Goal: Go to known website: Access a specific website the user already knows

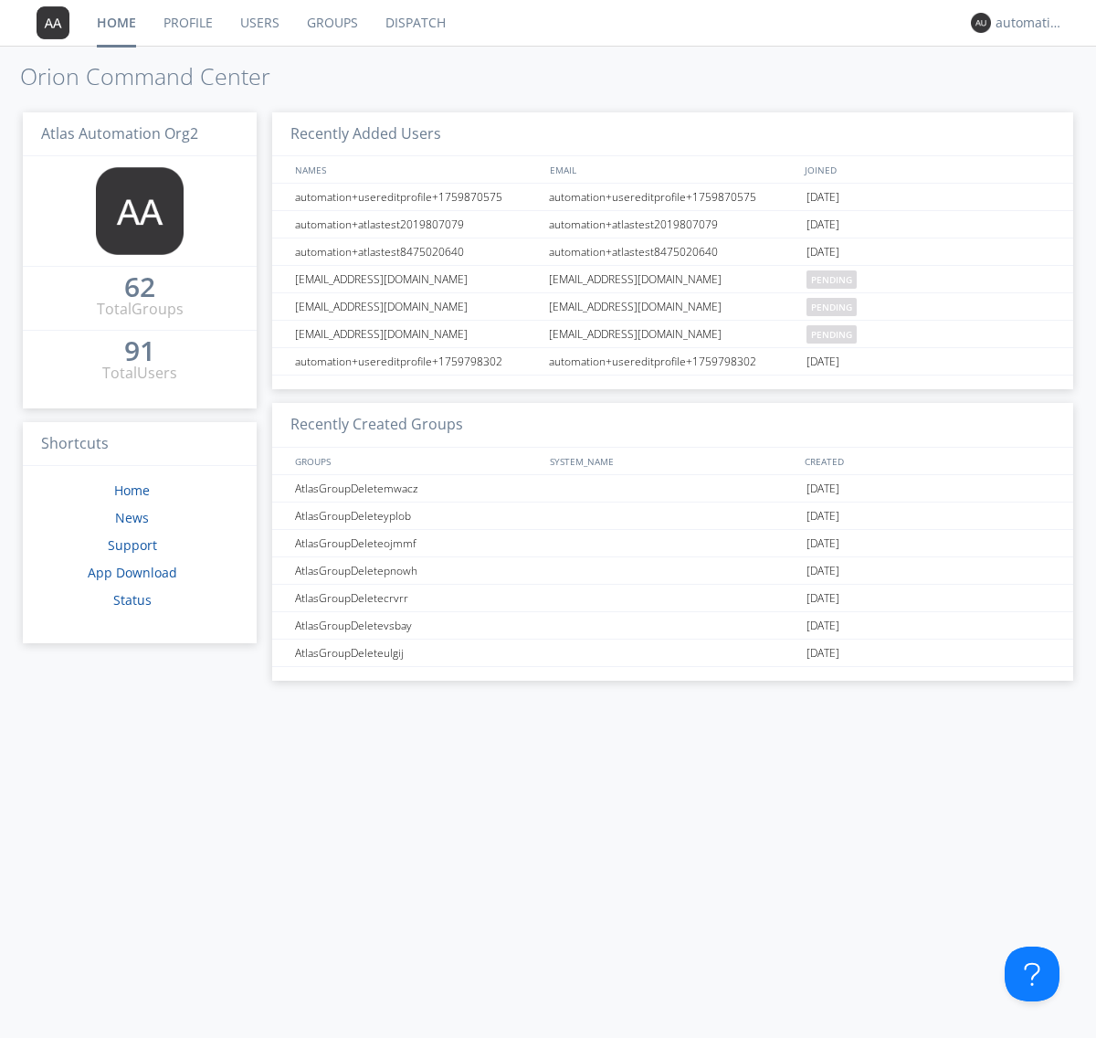
click at [414, 23] on link "Dispatch" at bounding box center [416, 23] width 88 height 46
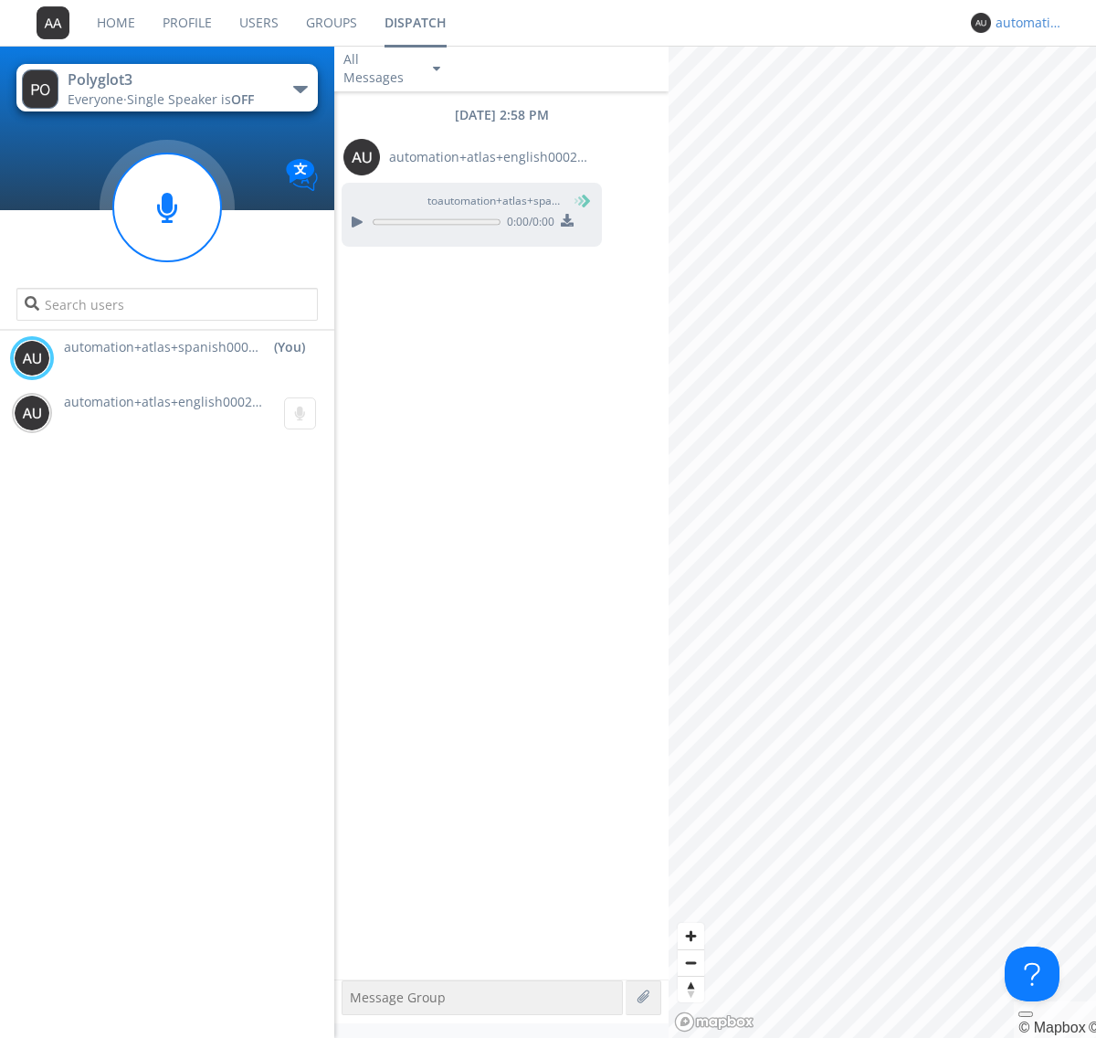
click at [1025, 23] on div "automation+atlas+spanish0002+org2" at bounding box center [1030, 23] width 69 height 18
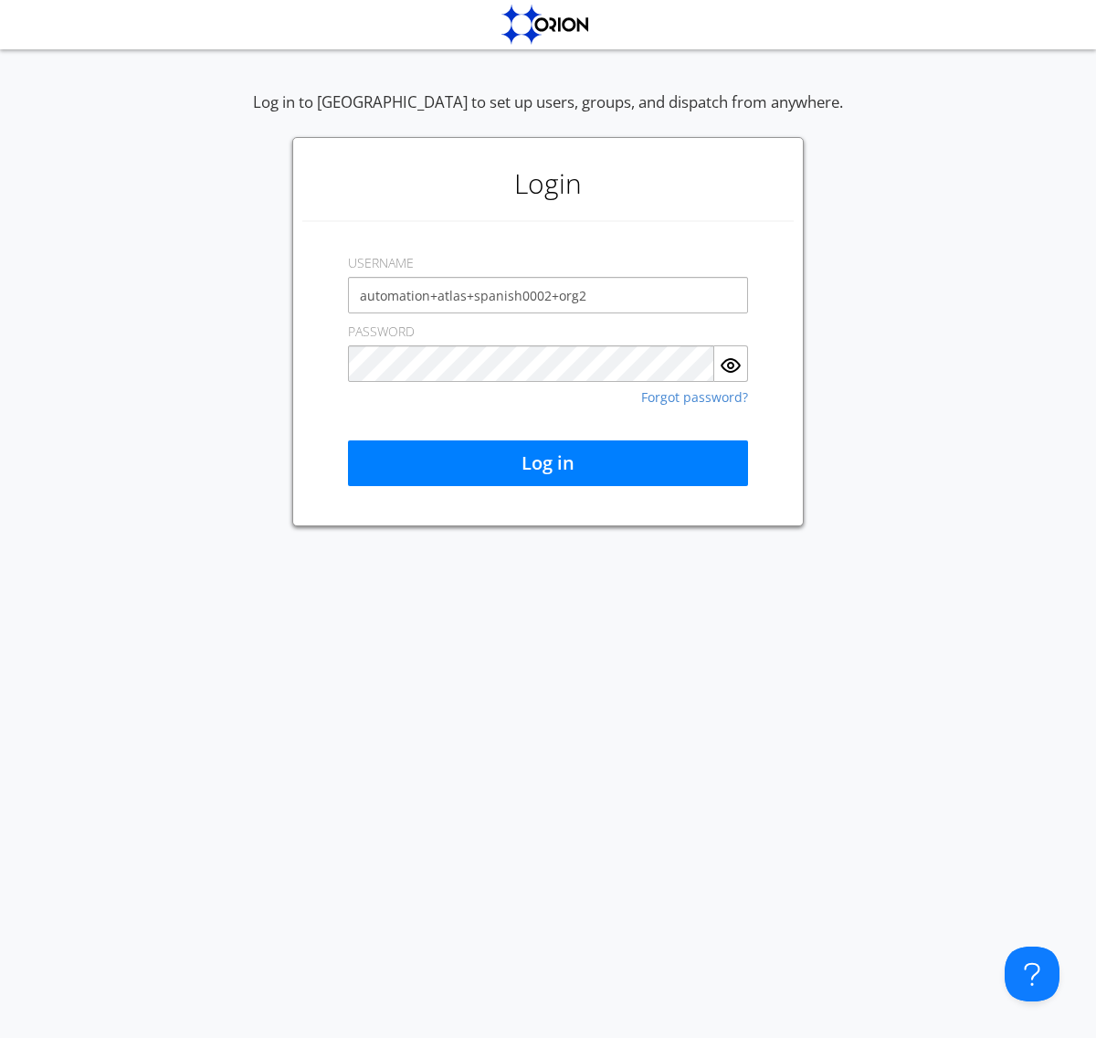
type input "automation+atlas+spanish0002+org2"
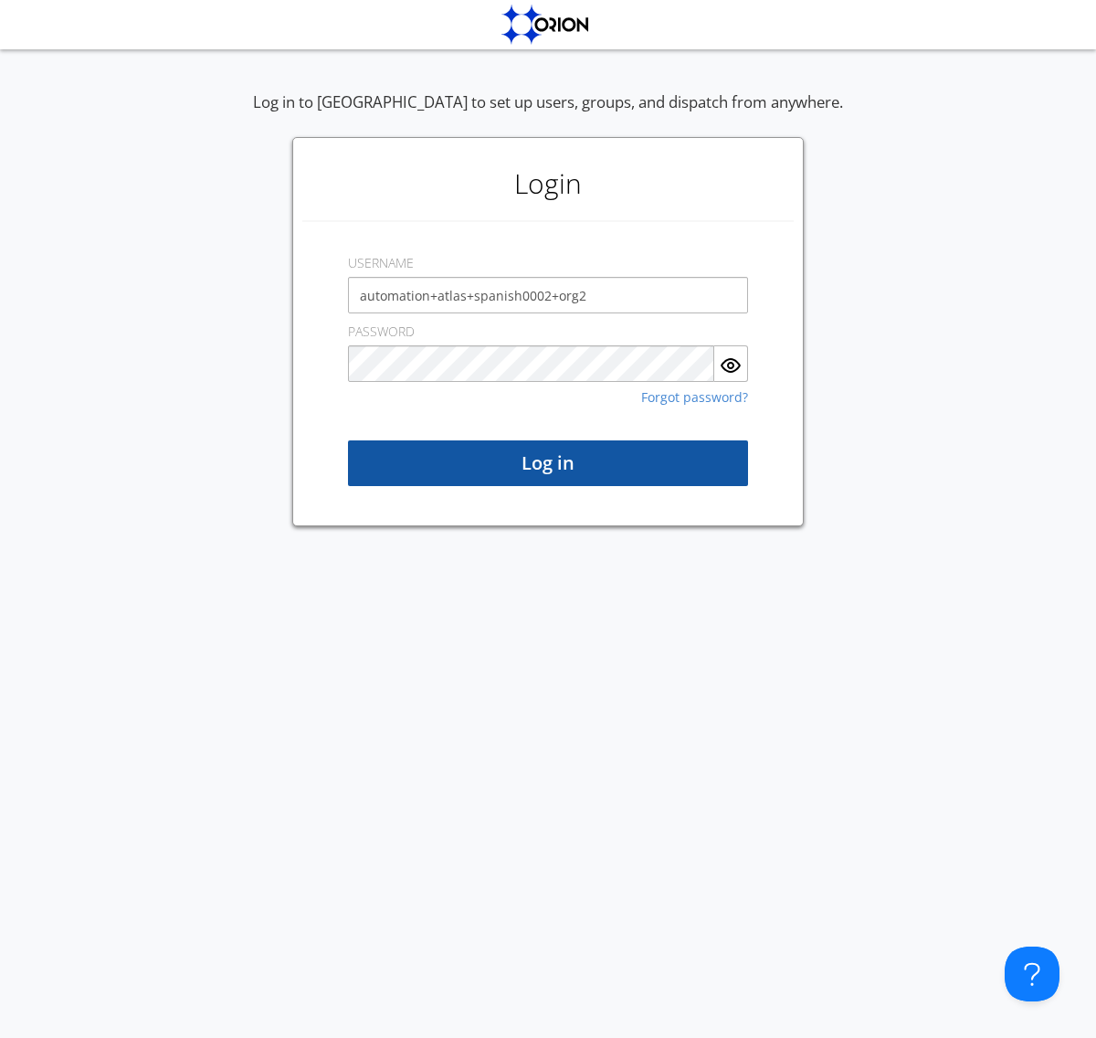
click at [548, 463] on button "Log in" at bounding box center [548, 463] width 400 height 46
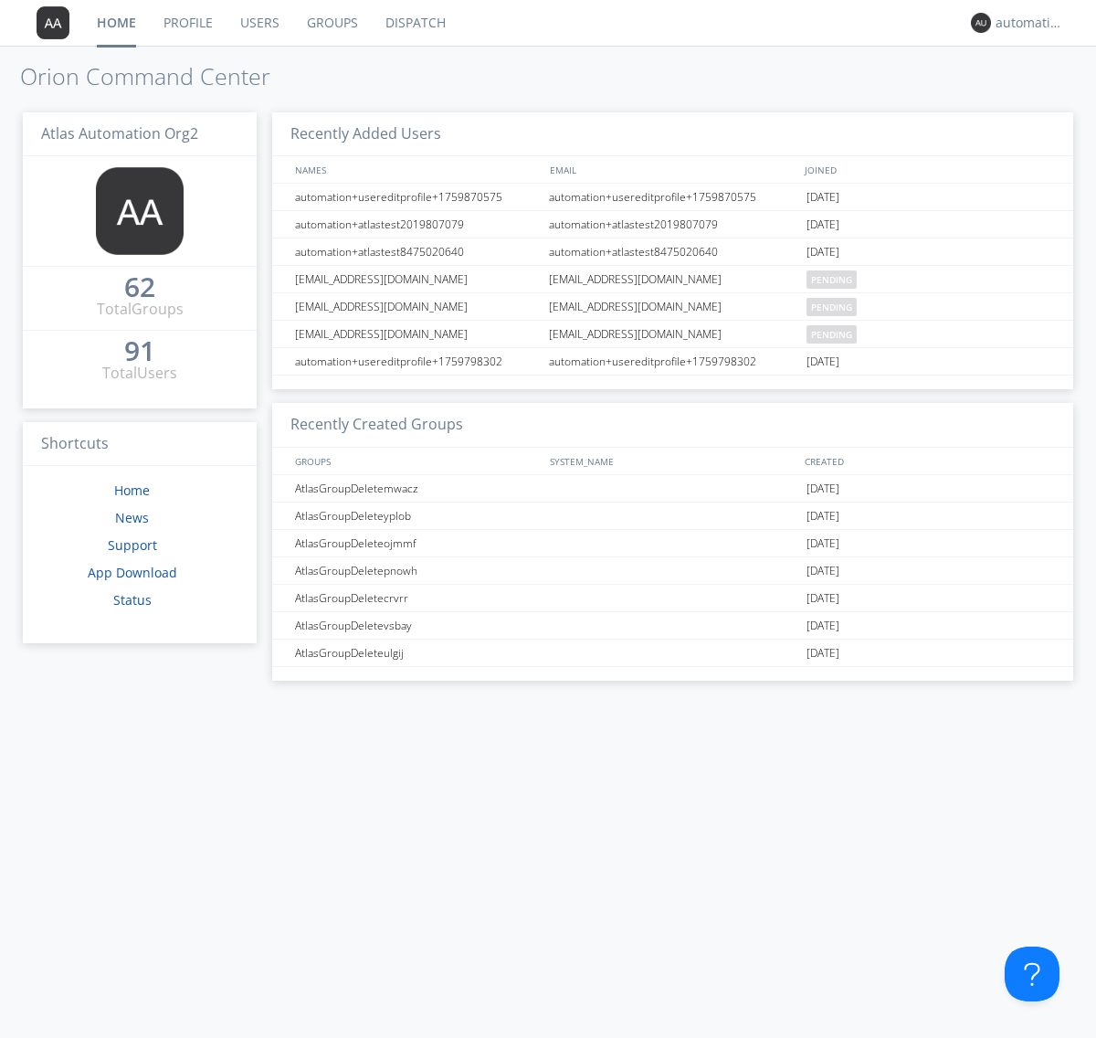
click at [414, 23] on link "Dispatch" at bounding box center [416, 23] width 88 height 46
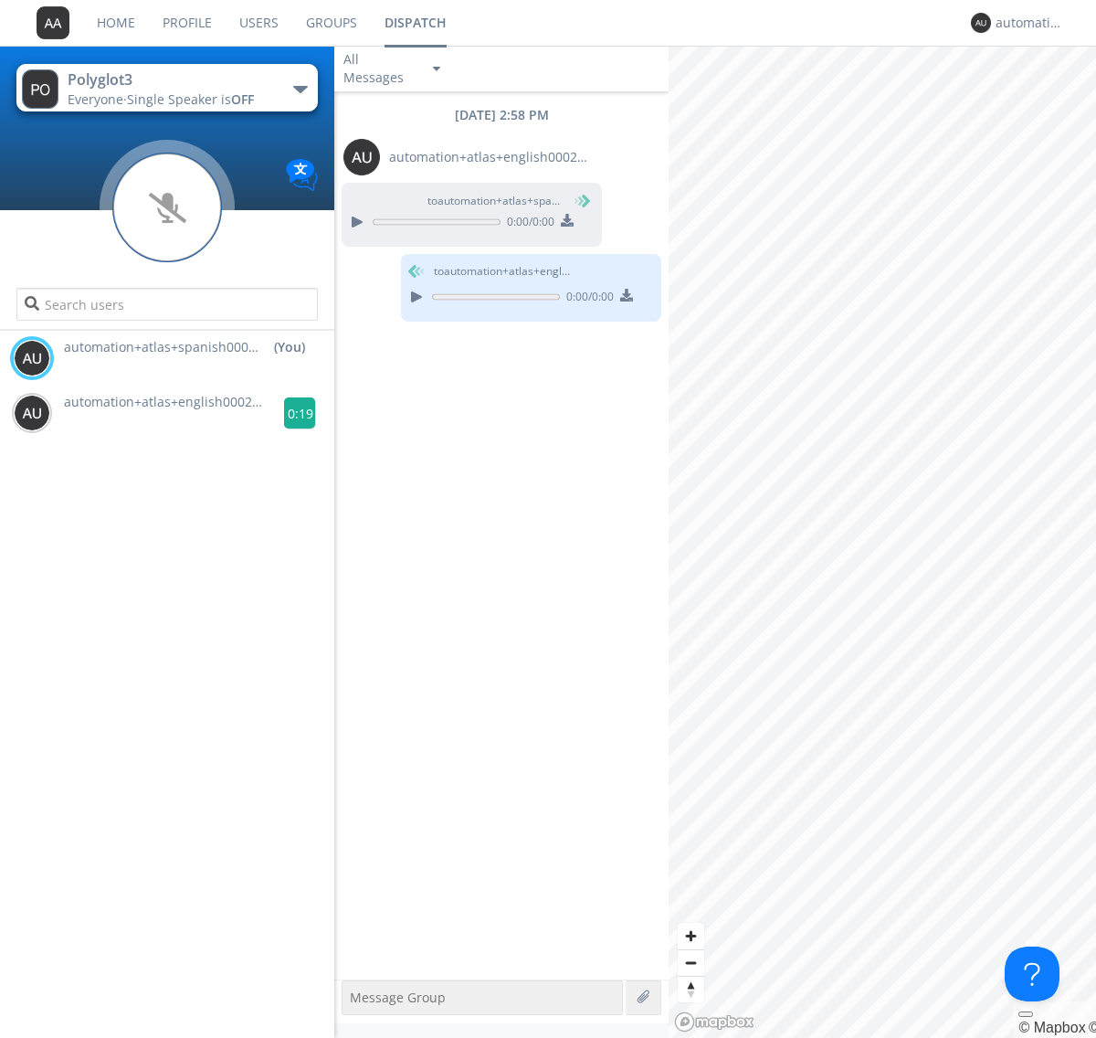
click at [292, 413] on g at bounding box center [300, 413] width 32 height 32
